Goal: Information Seeking & Learning: Learn about a topic

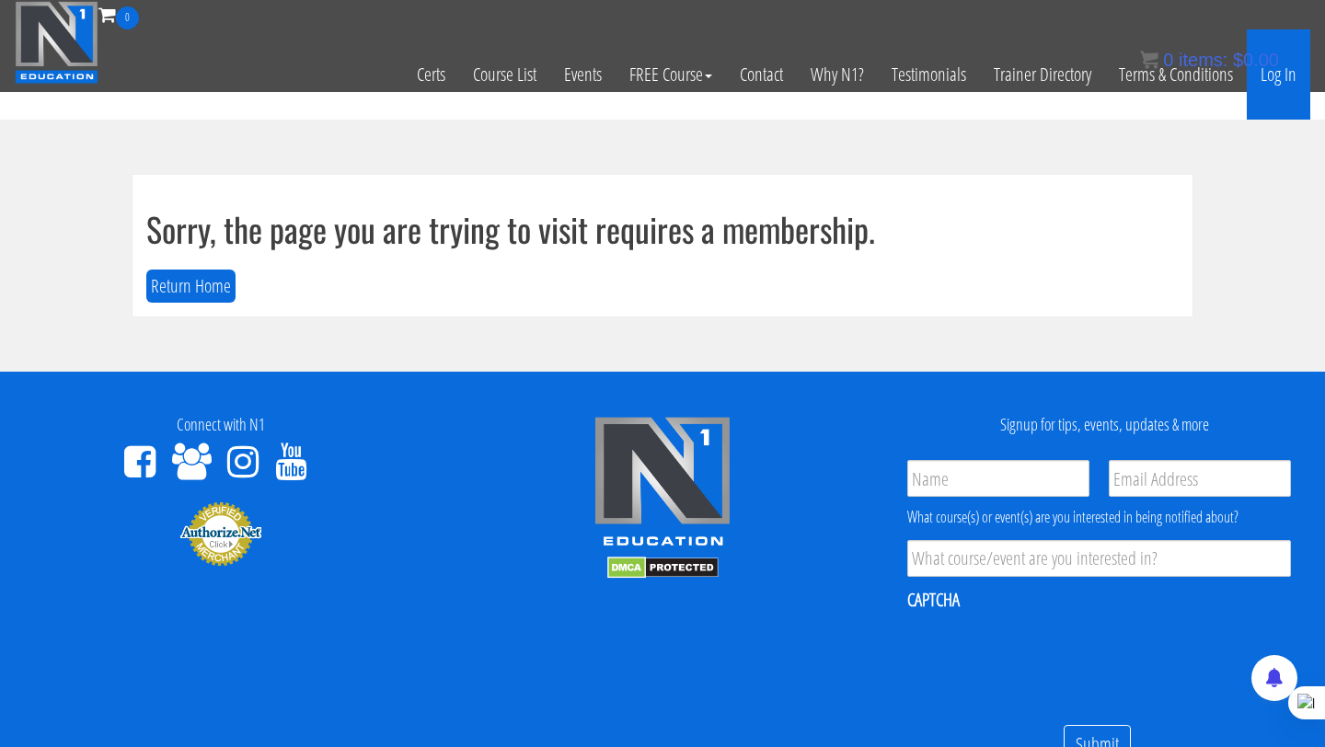
click at [1275, 87] on link "Log In" at bounding box center [1279, 74] width 64 height 90
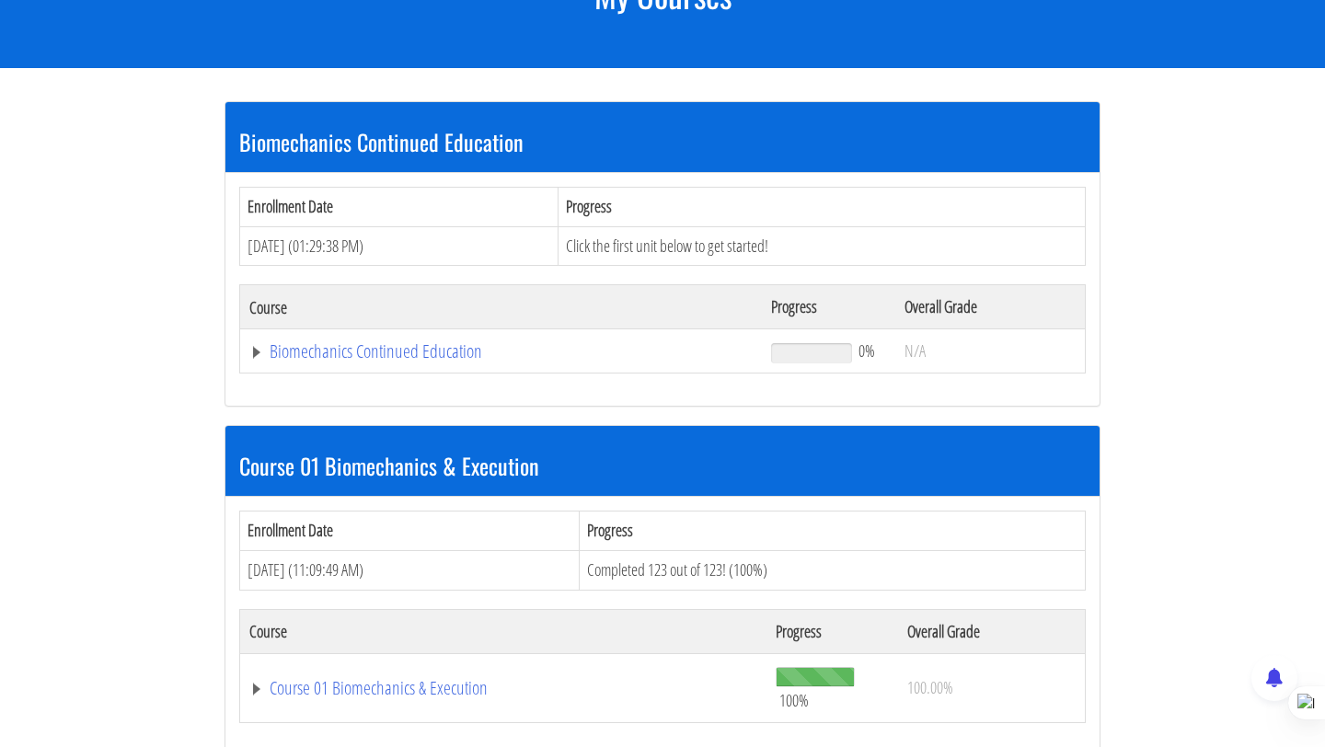
scroll to position [287, 0]
click at [386, 360] on link "Biomechanics Continued Education" at bounding box center [500, 351] width 503 height 18
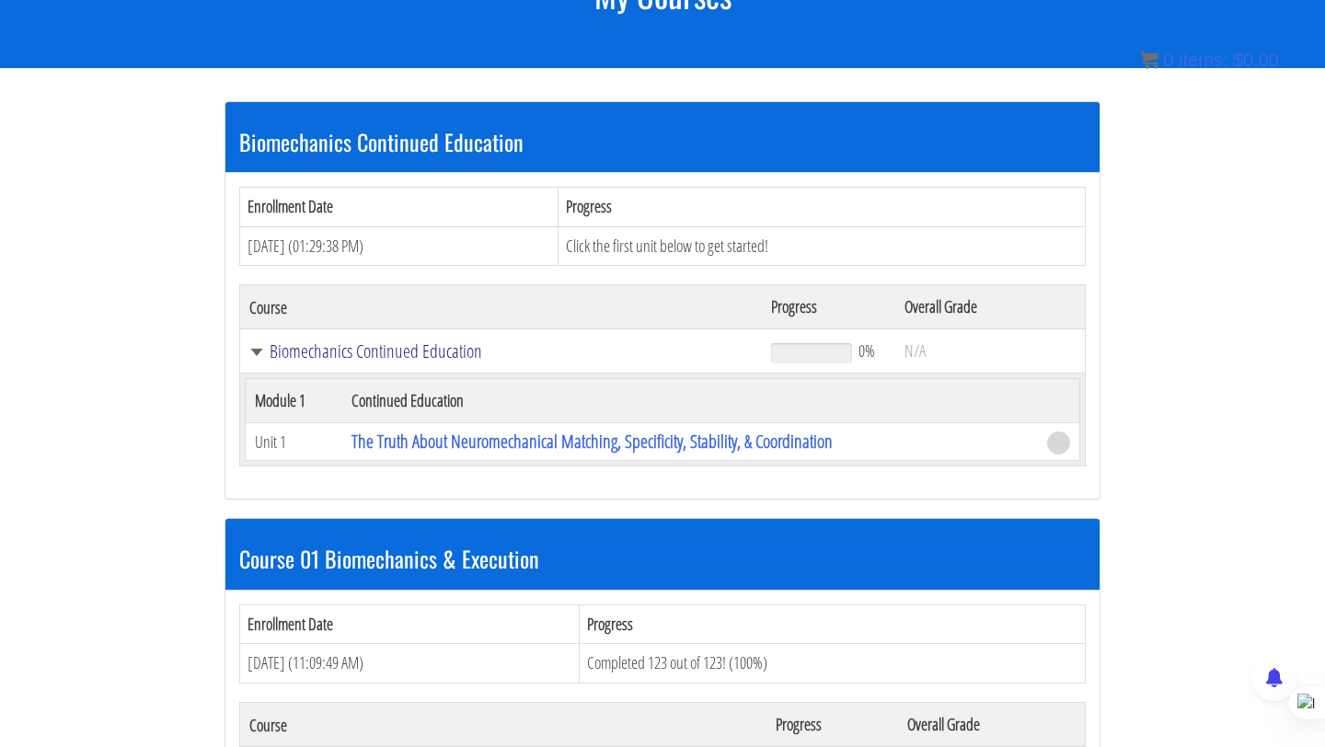
click at [395, 354] on link "Biomechanics Continued Education" at bounding box center [500, 351] width 503 height 18
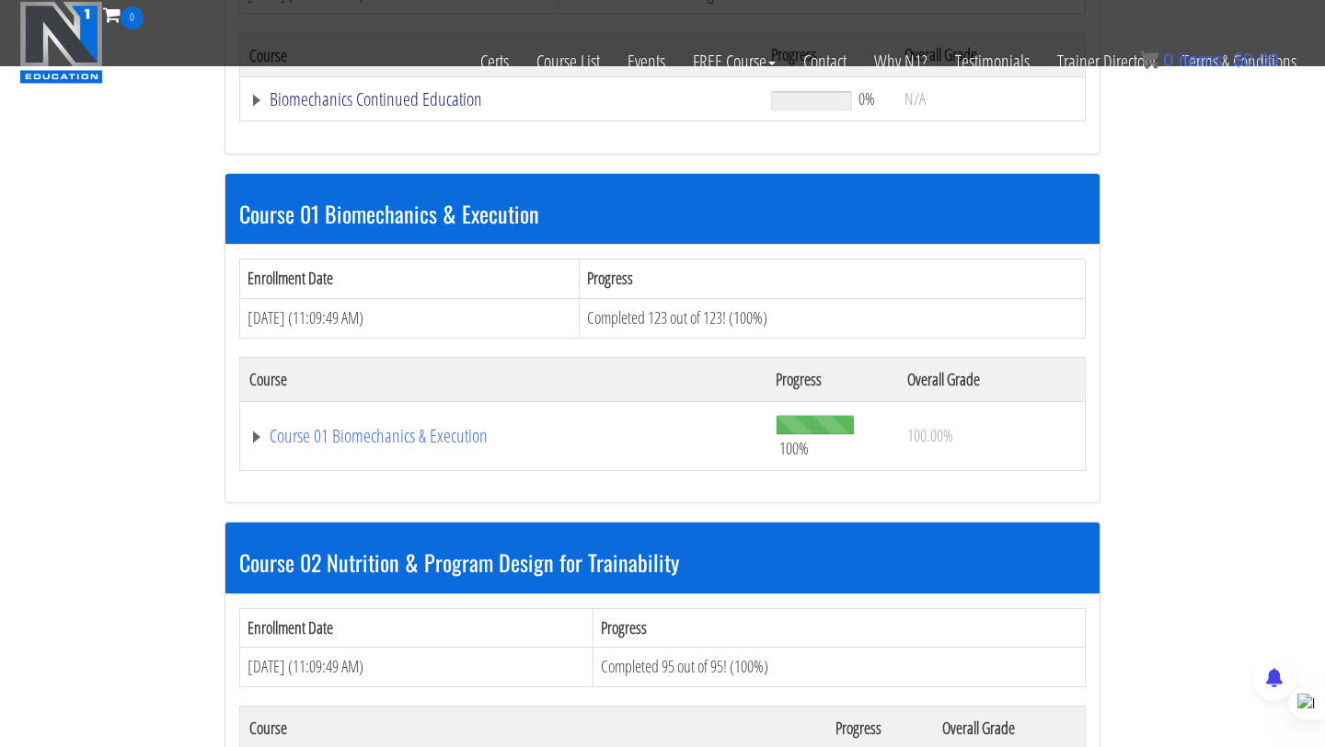
scroll to position [393, 0]
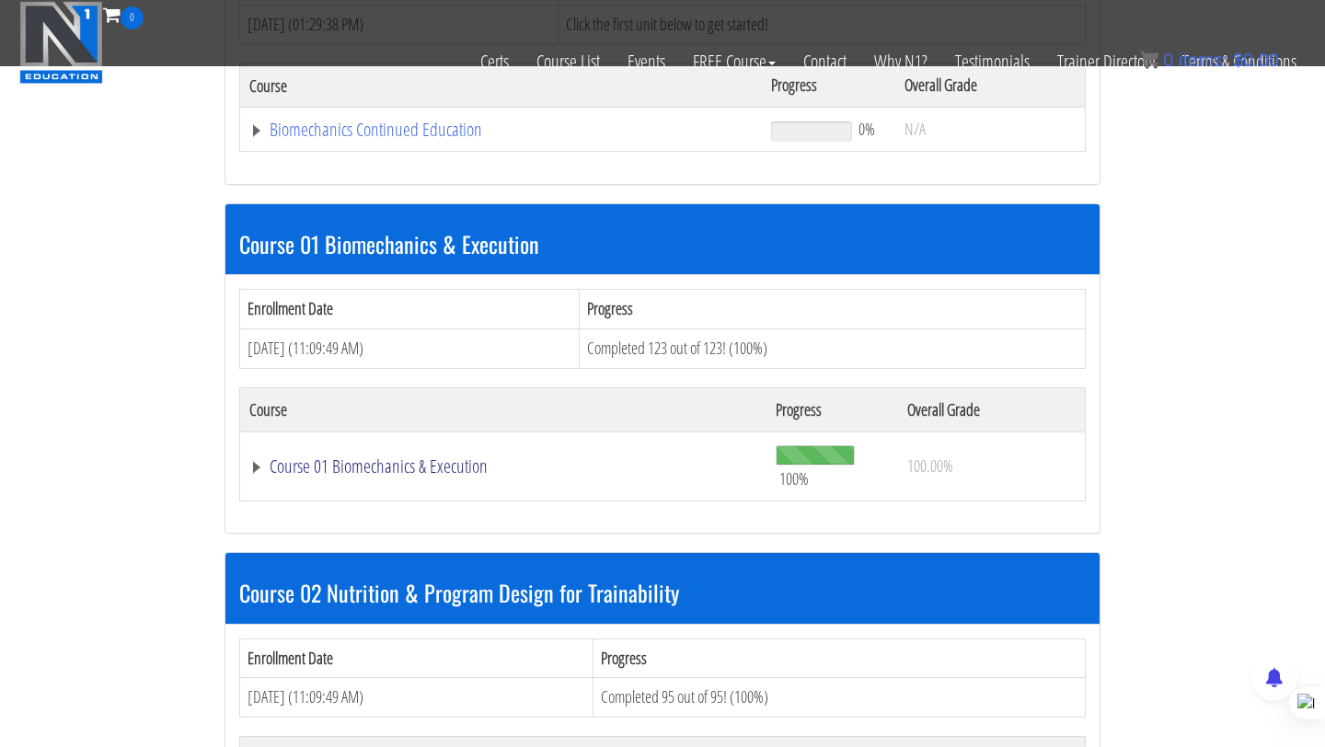
click at [384, 466] on link "Course 01 Biomechanics & Execution" at bounding box center [503, 466] width 508 height 18
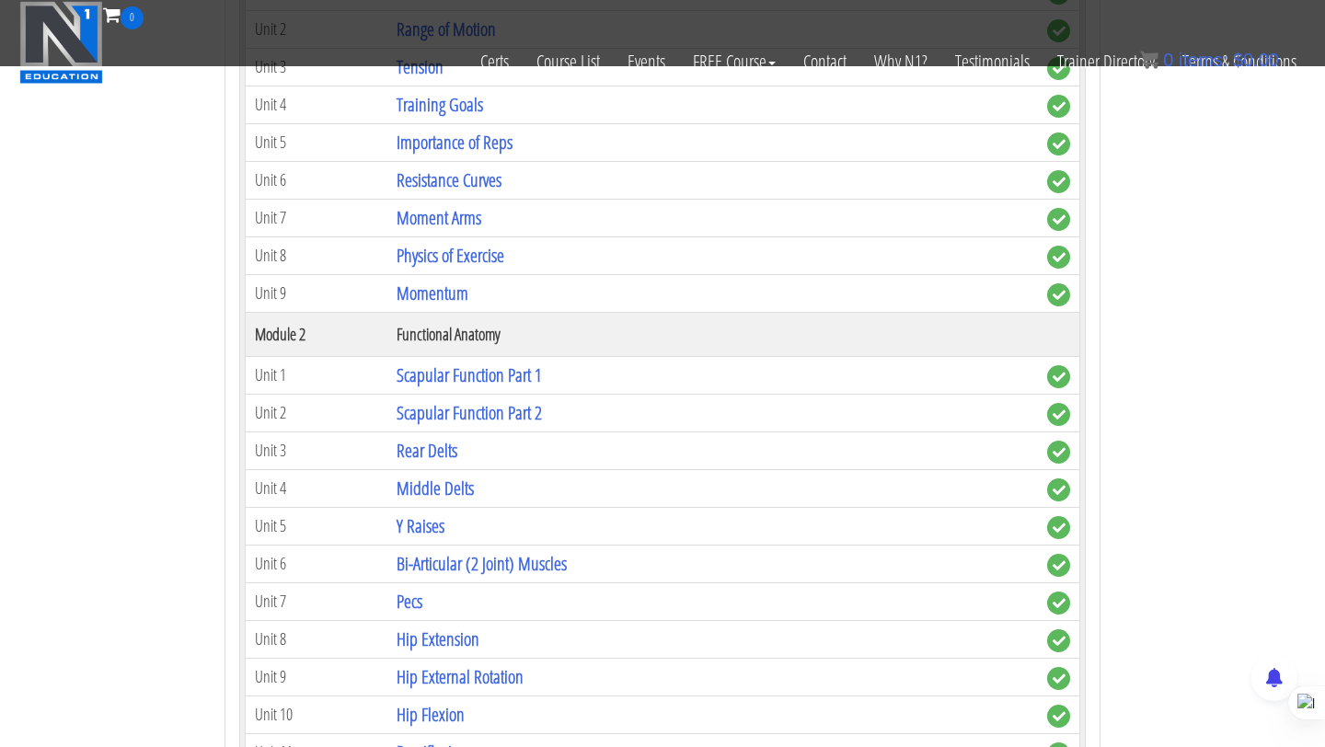
scroll to position [1093, 0]
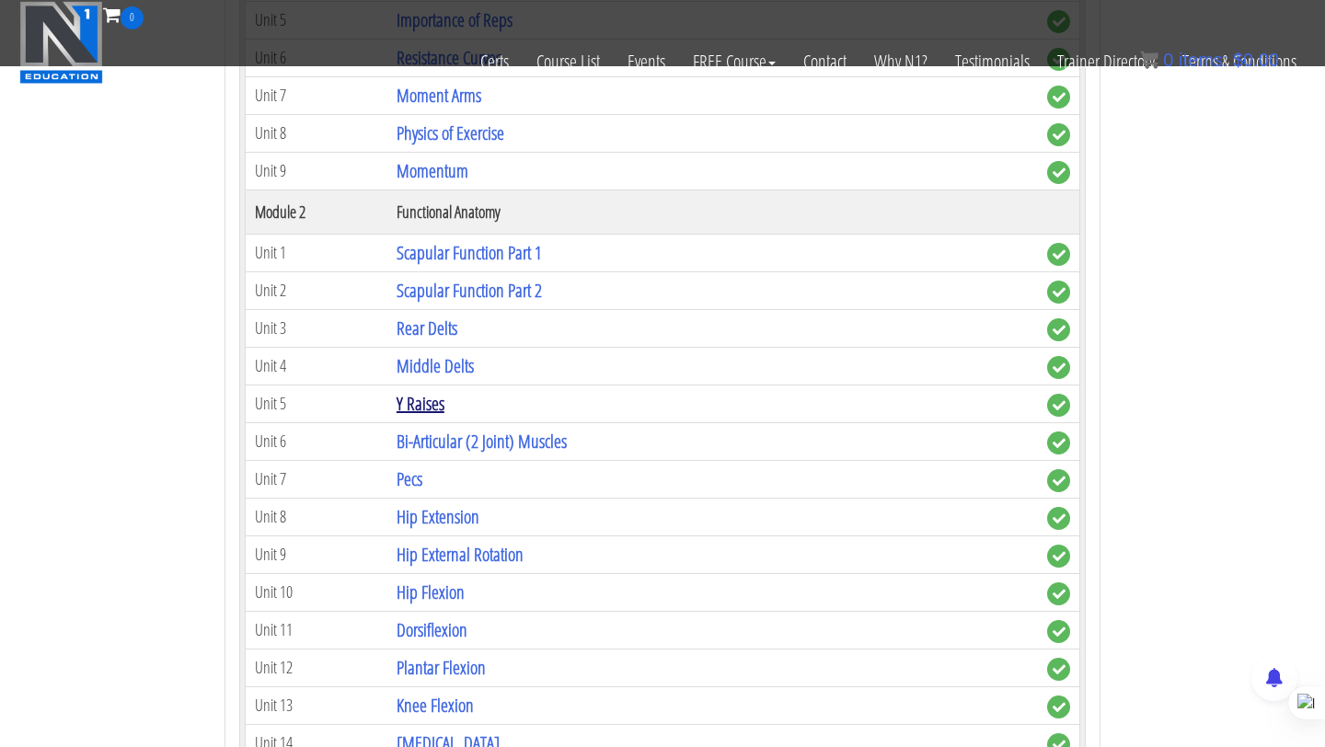
click at [432, 403] on link "Y Raises" at bounding box center [421, 403] width 48 height 25
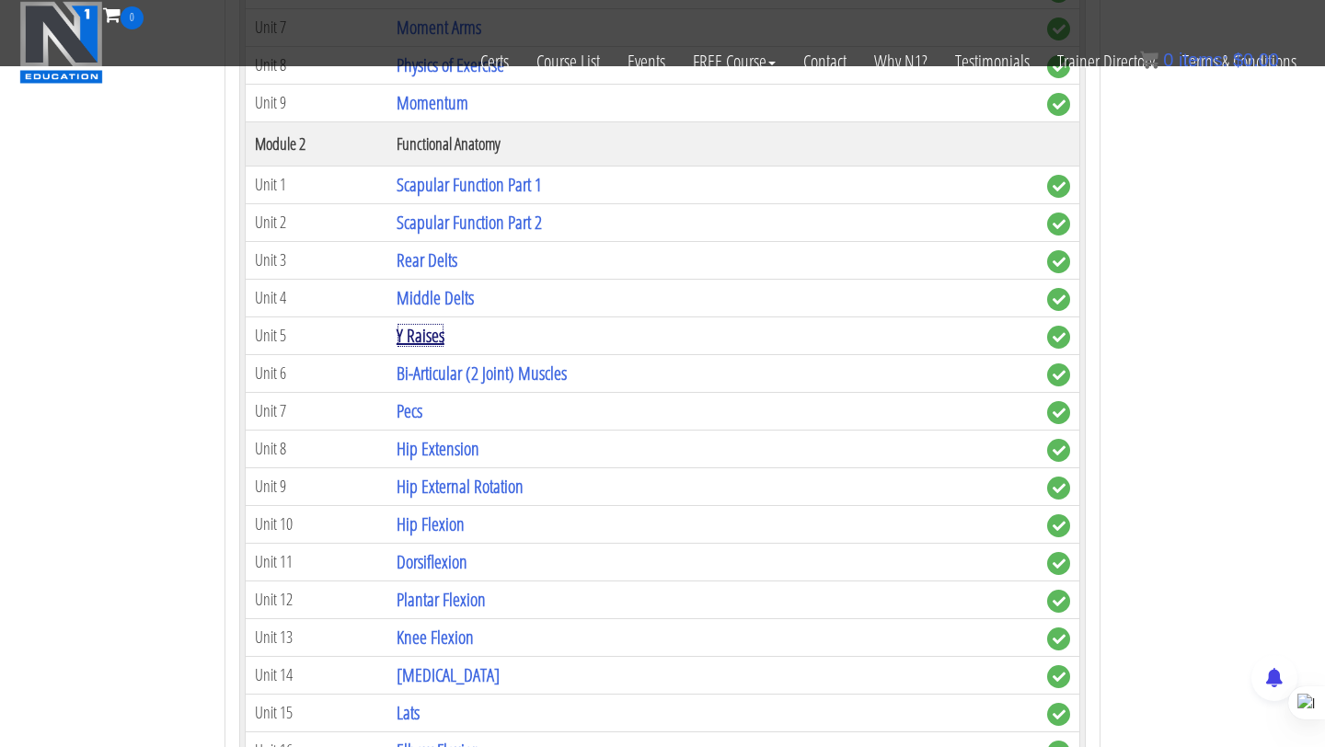
scroll to position [1294, 0]
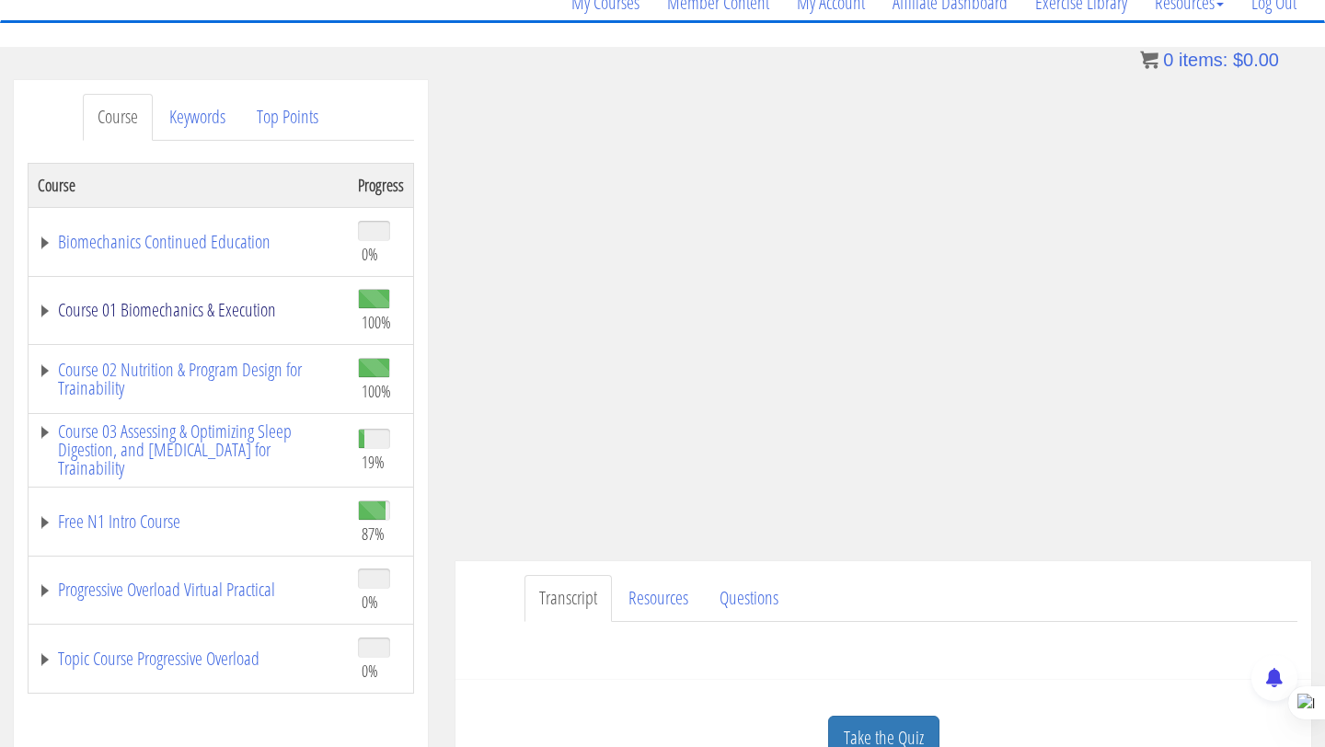
click at [191, 306] on link "Course 01 Biomechanics & Execution" at bounding box center [189, 310] width 302 height 18
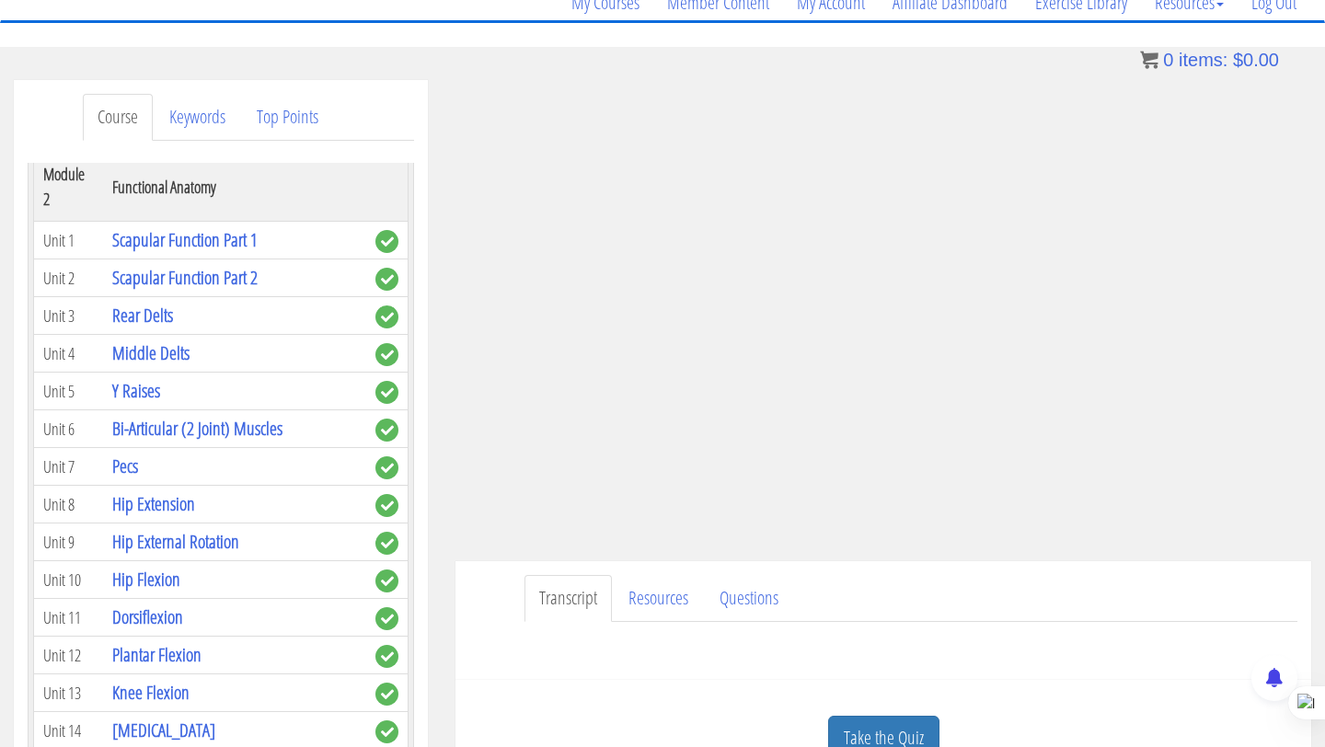
scroll to position [608, 0]
click at [231, 414] on link "Bi-Articular (2 Joint) Muscles" at bounding box center [197, 426] width 170 height 25
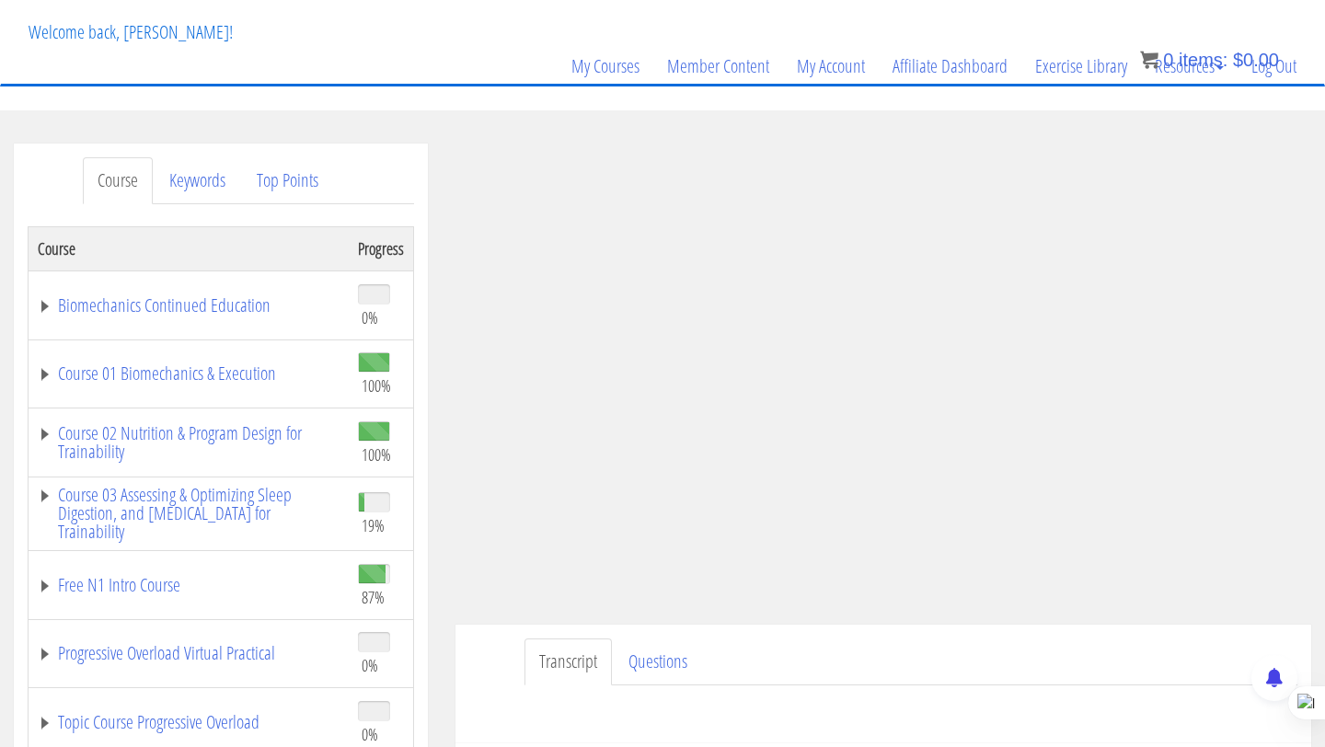
click at [1139, 653] on ul "Transcript Questions" at bounding box center [911, 662] width 773 height 47
